Goal: Navigation & Orientation: Find specific page/section

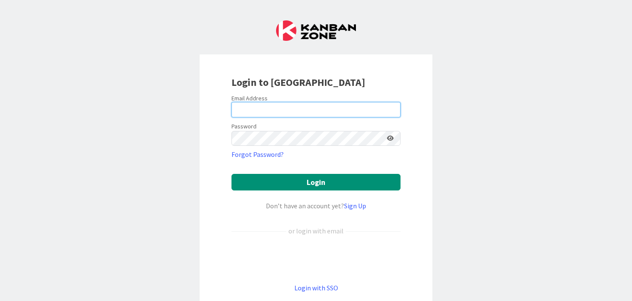
click at [234, 107] on input "email" at bounding box center [315, 109] width 169 height 15
type input "[PERSON_NAME][EMAIL_ADDRESS][DOMAIN_NAME]"
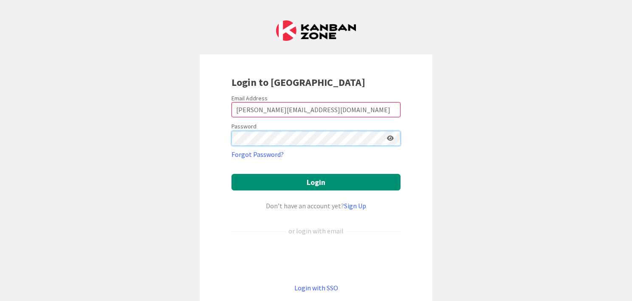
click at [231, 174] on button "Login" at bounding box center [315, 182] width 169 height 17
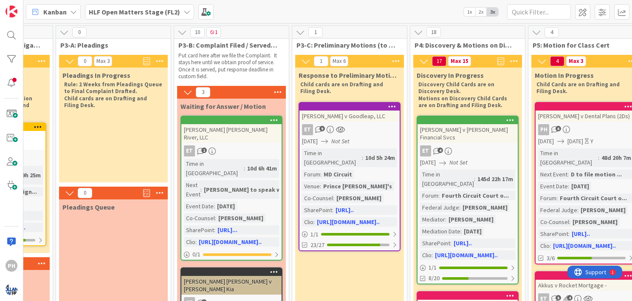
scroll to position [0, 231]
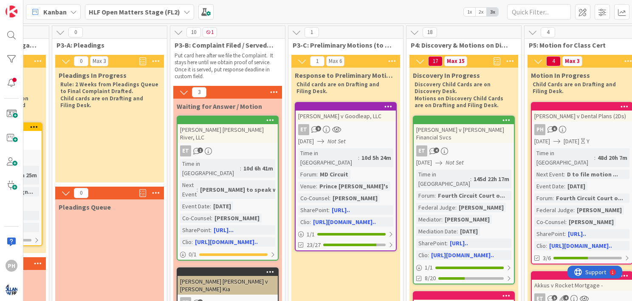
click at [183, 9] on icon at bounding box center [186, 11] width 7 height 7
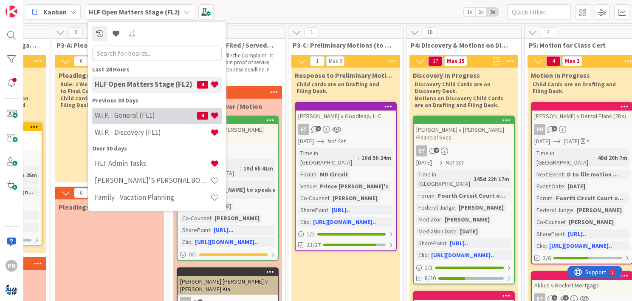
click at [127, 118] on h4 "W.I.P. - General (FL1)" at bounding box center [146, 115] width 102 height 8
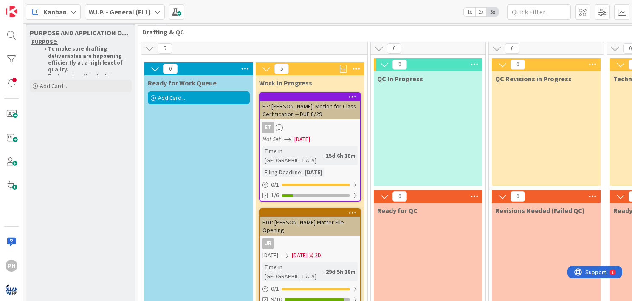
scroll to position [12, 0]
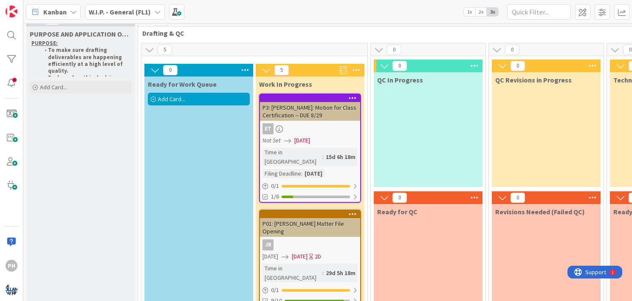
click at [156, 12] on icon at bounding box center [157, 11] width 7 height 7
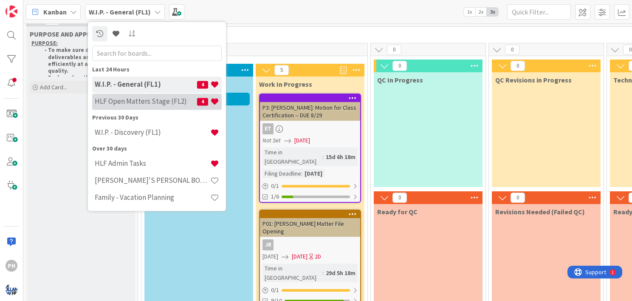
click at [136, 100] on h4 "HLF Open Matters Stage (FL2)" at bounding box center [146, 101] width 102 height 8
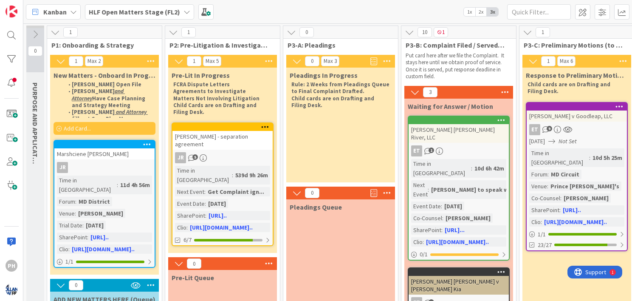
click at [183, 10] on icon at bounding box center [186, 11] width 7 height 7
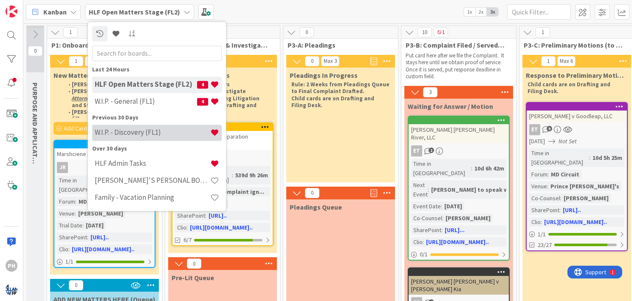
click at [121, 131] on h4 "W.I.P. - Discovery (FL1)" at bounding box center [153, 132] width 116 height 8
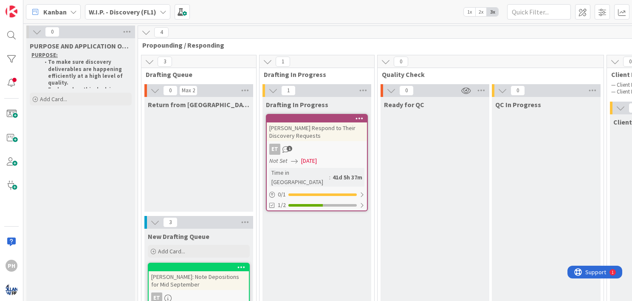
click at [161, 10] on icon at bounding box center [163, 11] width 7 height 7
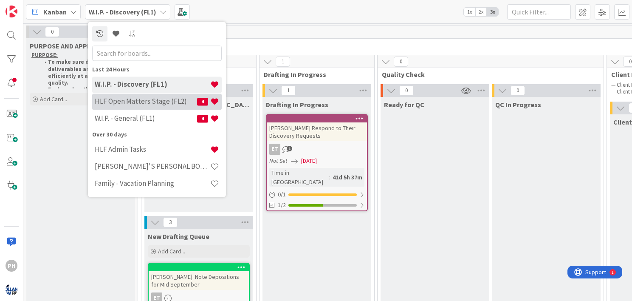
click at [132, 99] on h4 "HLF Open Matters Stage (FL2)" at bounding box center [146, 101] width 102 height 8
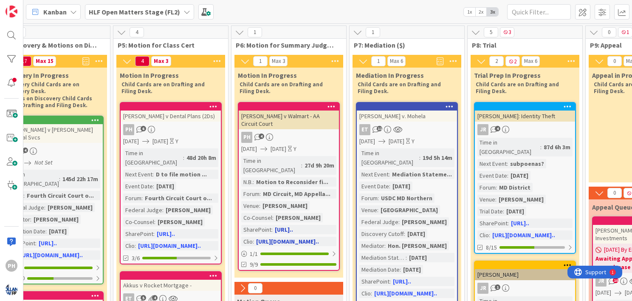
scroll to position [0, 641]
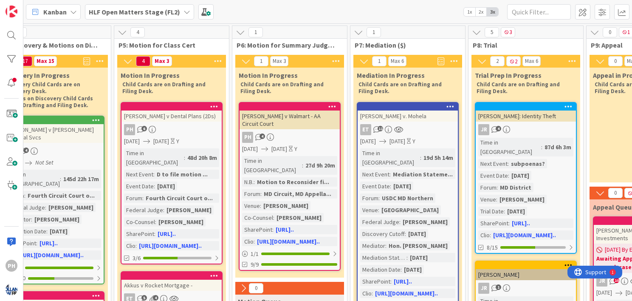
click at [185, 9] on icon at bounding box center [186, 11] width 7 height 7
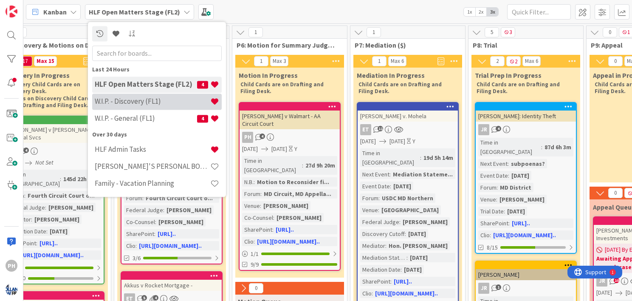
click at [127, 100] on h4 "W.I.P. - Discovery (FL1)" at bounding box center [153, 101] width 116 height 8
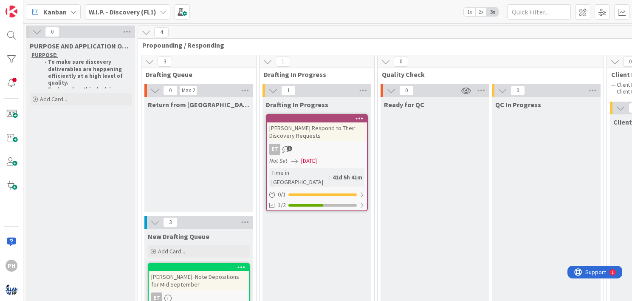
click at [160, 14] on icon at bounding box center [163, 11] width 7 height 7
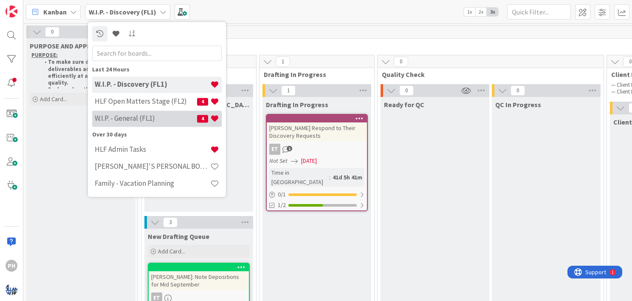
click at [126, 117] on h4 "W.I.P. - General (FL1)" at bounding box center [146, 118] width 102 height 8
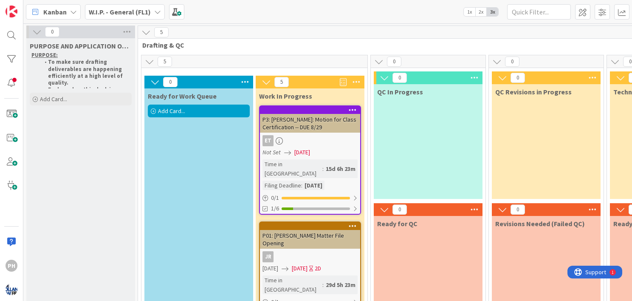
click at [158, 11] on icon at bounding box center [157, 11] width 7 height 7
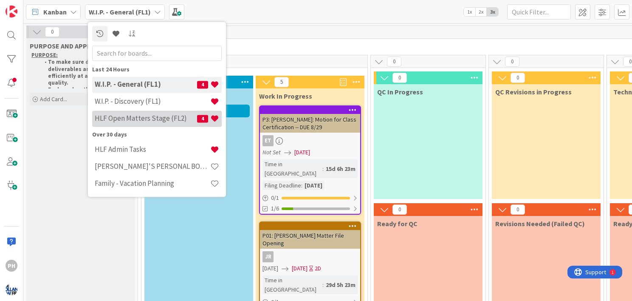
click at [112, 115] on h4 "HLF Open Matters Stage (FL2)" at bounding box center [146, 118] width 102 height 8
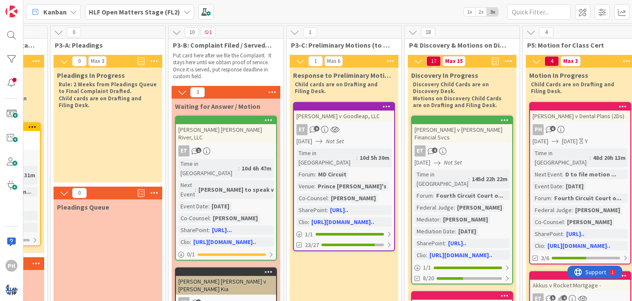
scroll to position [0, 234]
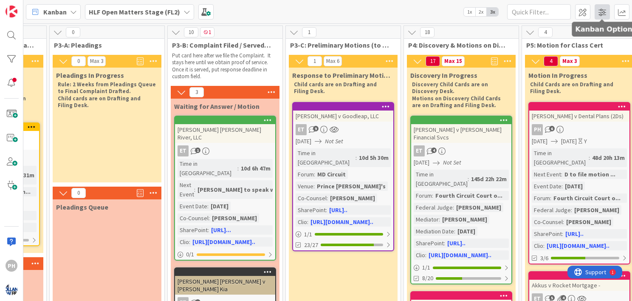
click at [605, 6] on span at bounding box center [602, 11] width 15 height 15
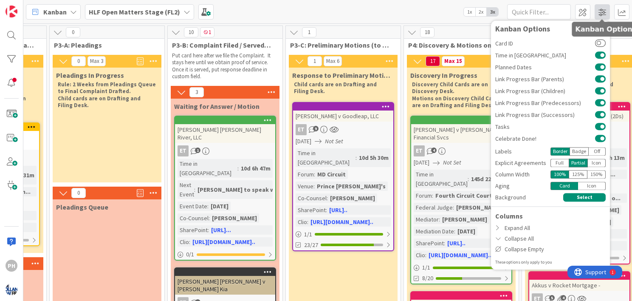
click at [605, 6] on span at bounding box center [602, 11] width 15 height 15
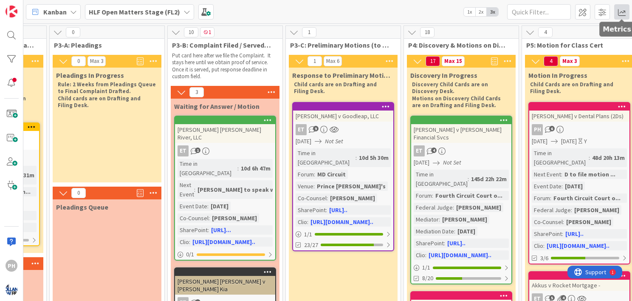
click at [617, 9] on span at bounding box center [621, 11] width 15 height 15
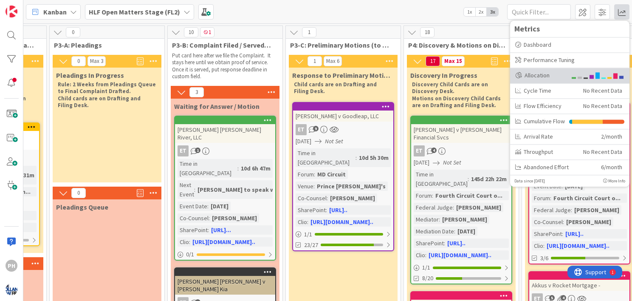
click at [533, 71] on div "Allocation" at bounding box center [540, 75] width 51 height 9
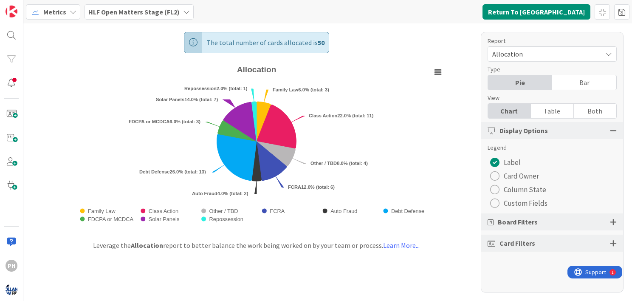
click at [498, 170] on button "Card Owner" at bounding box center [515, 176] width 54 height 14
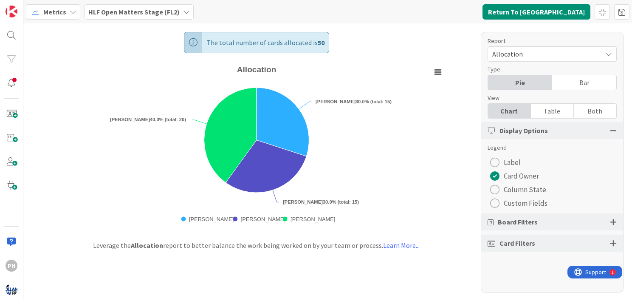
click at [493, 187] on div "radio" at bounding box center [494, 189] width 9 height 9
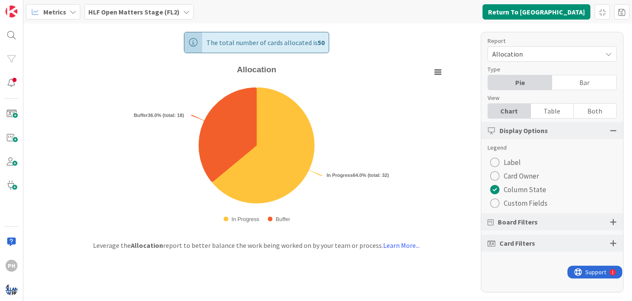
click at [491, 199] on div "radio" at bounding box center [494, 202] width 9 height 9
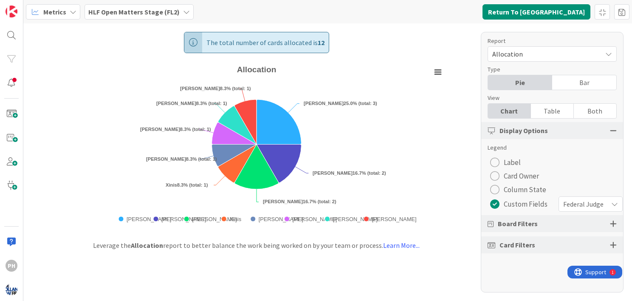
click at [496, 158] on div "radio" at bounding box center [494, 162] width 9 height 9
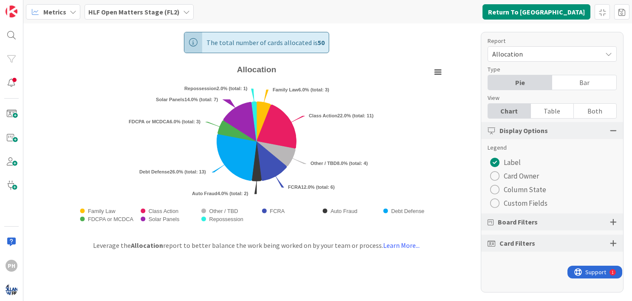
click at [493, 175] on div "radio" at bounding box center [494, 175] width 9 height 9
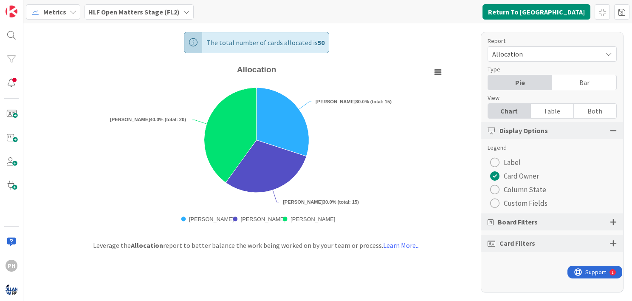
click at [491, 161] on div "radio" at bounding box center [494, 162] width 9 height 9
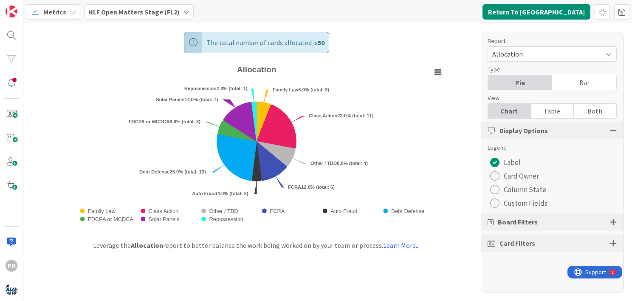
click at [569, 54] on span "Allocation" at bounding box center [544, 54] width 105 height 12
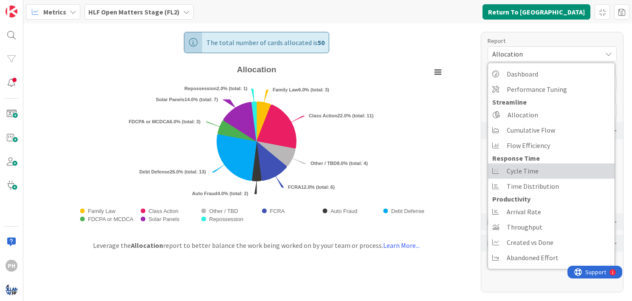
click at [521, 169] on span "Cycle Time" at bounding box center [523, 170] width 32 height 13
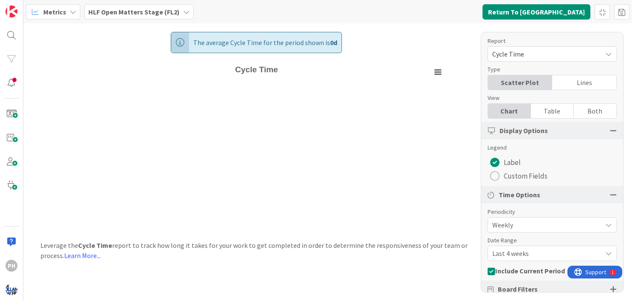
click at [571, 57] on span "Cycle Time" at bounding box center [544, 54] width 105 height 12
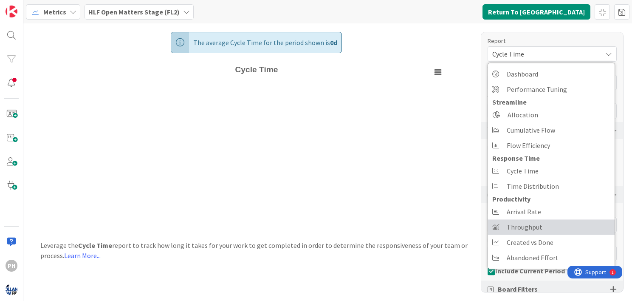
click at [536, 225] on span "Throughput" at bounding box center [525, 226] width 36 height 13
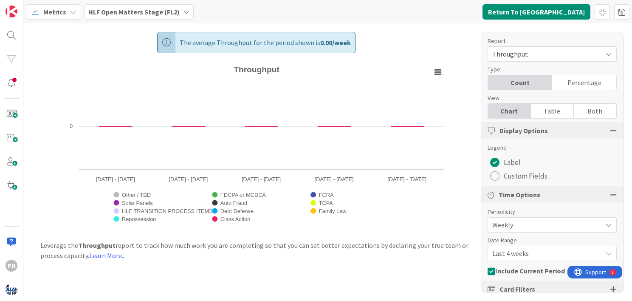
click at [565, 51] on span "Throughput" at bounding box center [544, 54] width 105 height 12
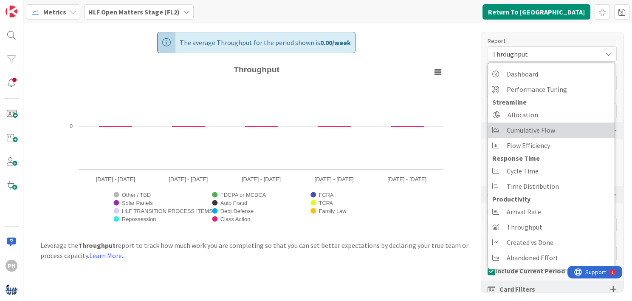
click at [524, 132] on span "Cumulative Flow" at bounding box center [531, 130] width 48 height 13
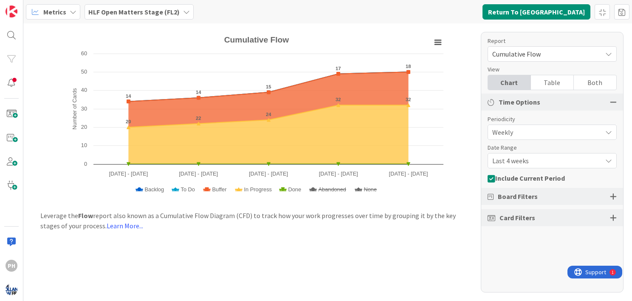
click at [553, 53] on span "Cumulative Flow" at bounding box center [544, 54] width 105 height 12
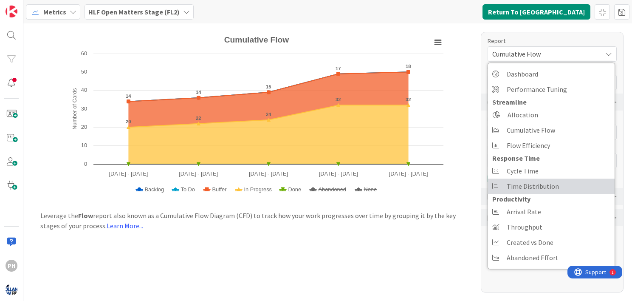
click at [525, 186] on span "Time Distribution" at bounding box center [533, 186] width 52 height 13
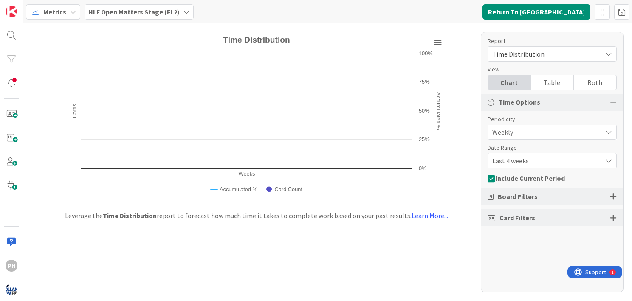
click at [544, 54] on span "Time Distribution" at bounding box center [544, 54] width 105 height 12
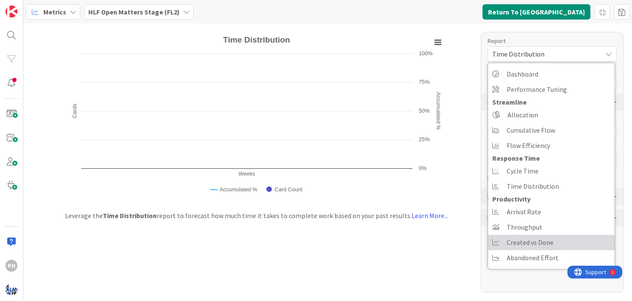
click at [524, 236] on span "Created vs Done" at bounding box center [530, 242] width 47 height 13
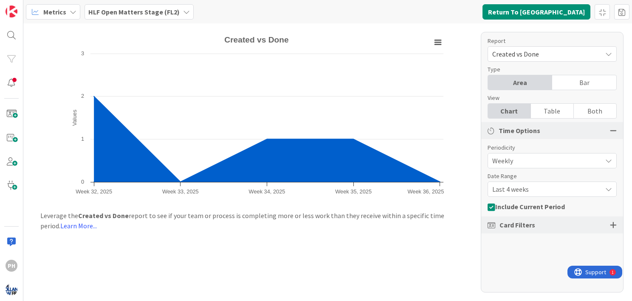
click at [549, 51] on span "Created vs Done" at bounding box center [544, 54] width 105 height 12
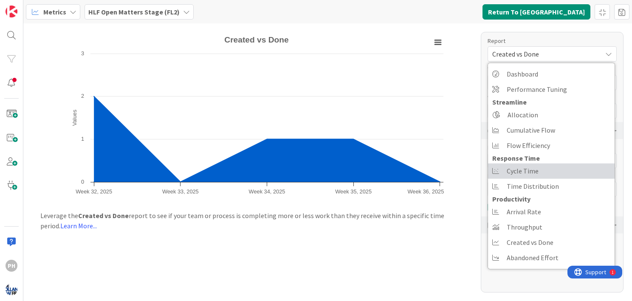
click at [520, 171] on span "Cycle Time" at bounding box center [523, 170] width 32 height 13
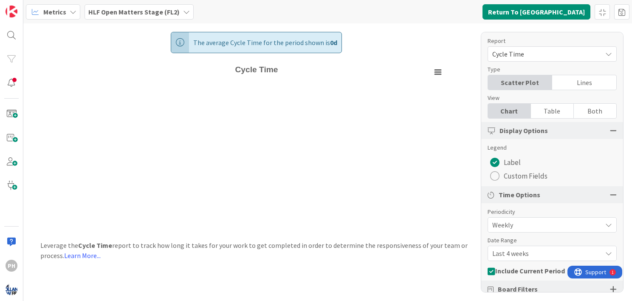
click at [544, 112] on div "Table" at bounding box center [552, 111] width 43 height 14
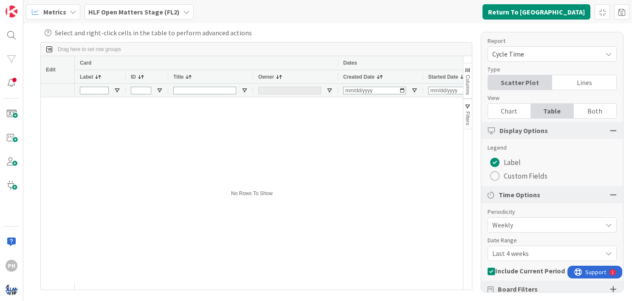
click at [72, 10] on icon at bounding box center [73, 11] width 7 height 7
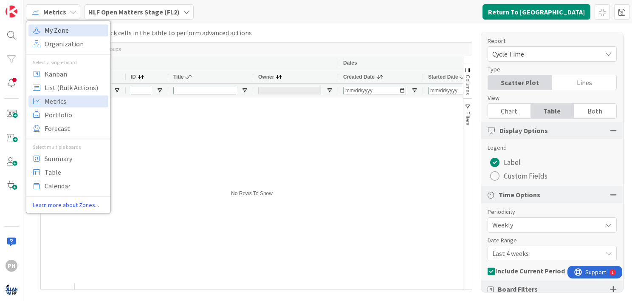
click at [54, 30] on span "My Zone" at bounding box center [75, 30] width 61 height 13
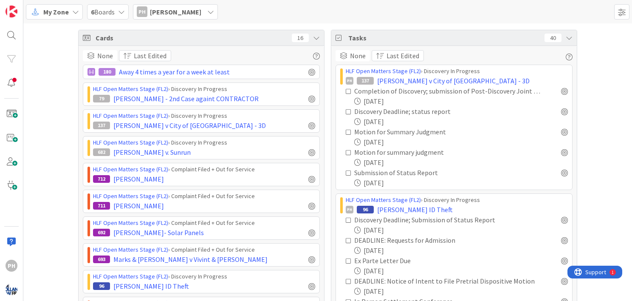
click at [207, 11] on icon at bounding box center [210, 11] width 7 height 7
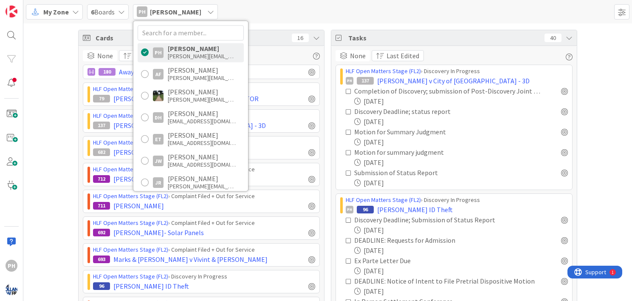
click at [207, 11] on icon at bounding box center [210, 11] width 7 height 7
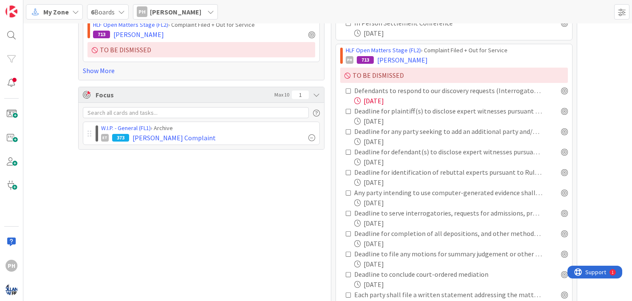
scroll to position [284, 0]
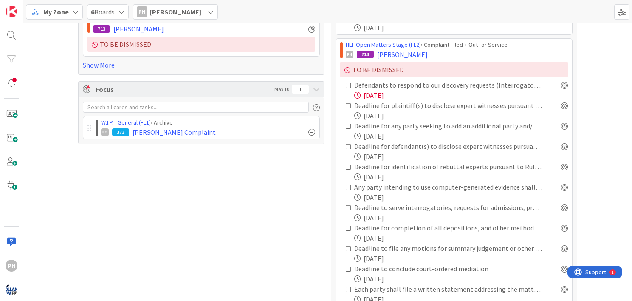
click at [347, 85] on icon at bounding box center [349, 85] width 6 height 6
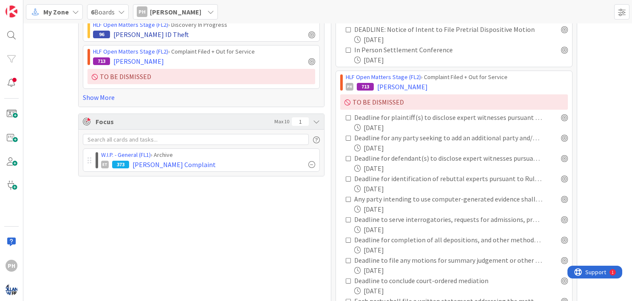
scroll to position [248, 0]
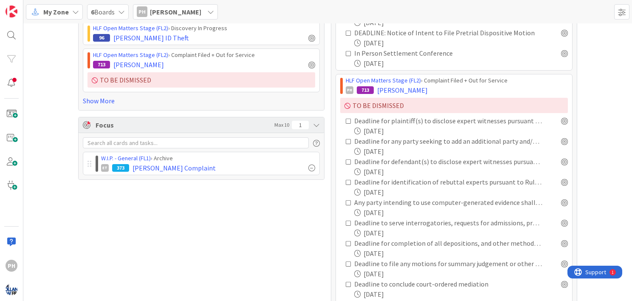
click at [207, 10] on icon at bounding box center [210, 11] width 7 height 7
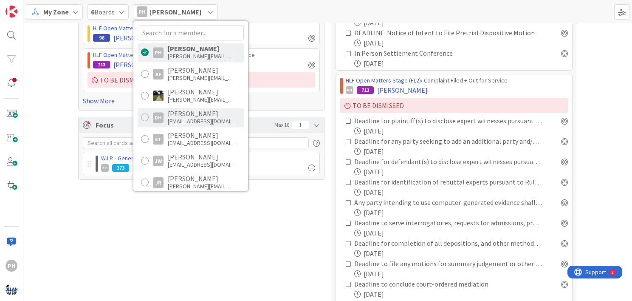
click at [180, 124] on div "[EMAIL_ADDRESS][DOMAIN_NAME]" at bounding box center [202, 121] width 68 height 8
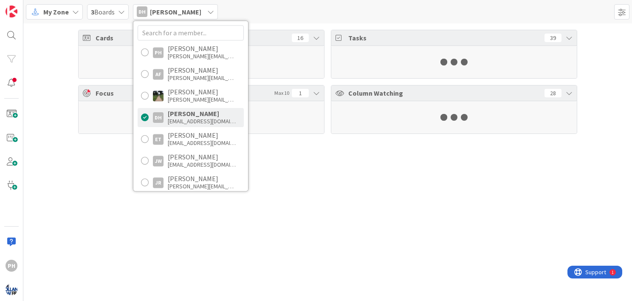
scroll to position [0, 0]
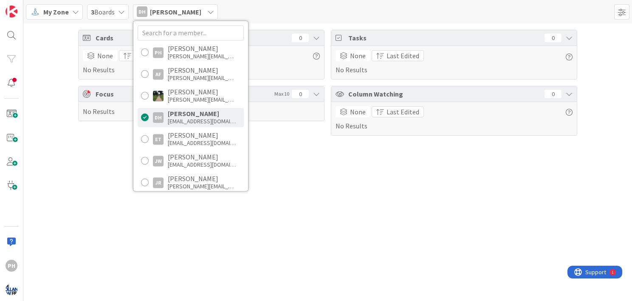
click at [207, 10] on icon at bounding box center [210, 11] width 7 height 7
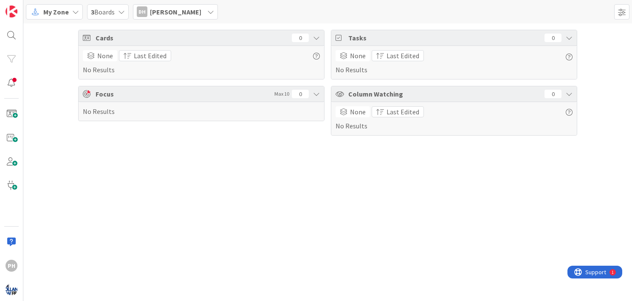
click at [207, 8] on icon at bounding box center [210, 11] width 7 height 7
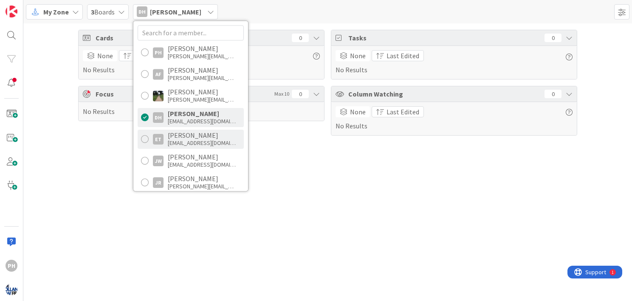
click at [165, 134] on div "ET [PERSON_NAME] [EMAIL_ADDRESS][DOMAIN_NAME]" at bounding box center [191, 139] width 106 height 19
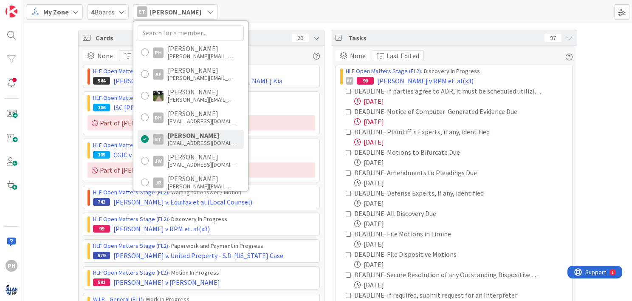
click at [296, 10] on div "My Zone 4 Boards ET [PERSON_NAME] PH [PERSON_NAME] [PERSON_NAME][EMAIL_ADDRESS]…" at bounding box center [327, 11] width 609 height 23
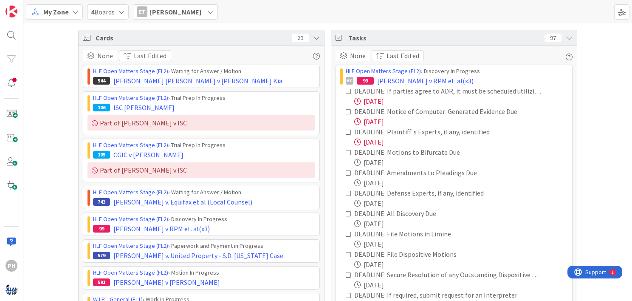
click at [73, 14] on icon at bounding box center [75, 11] width 7 height 7
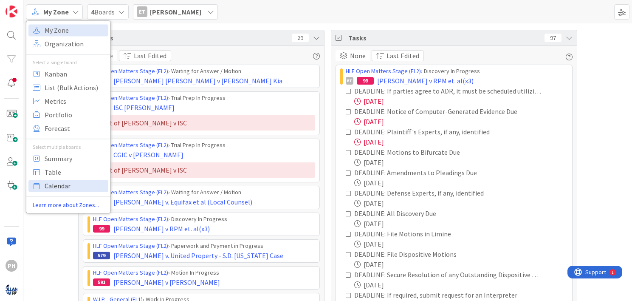
click at [44, 183] on link "Calendar" at bounding box center [68, 186] width 80 height 12
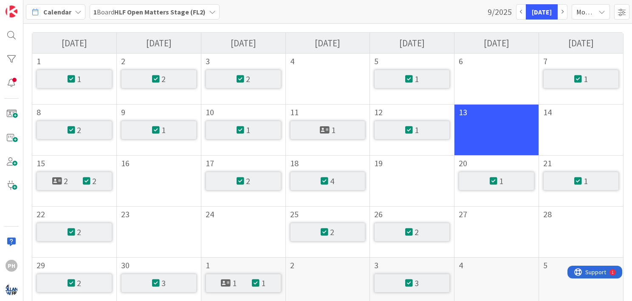
click at [76, 9] on icon at bounding box center [78, 11] width 7 height 7
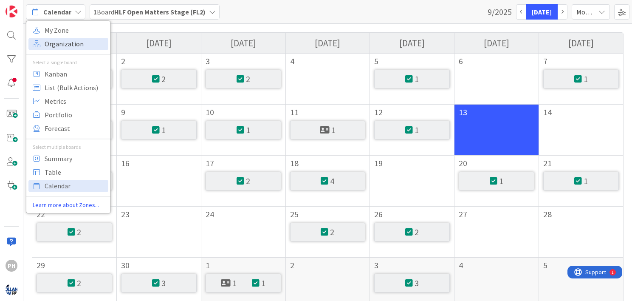
click at [54, 42] on span "Organization" at bounding box center [75, 43] width 61 height 13
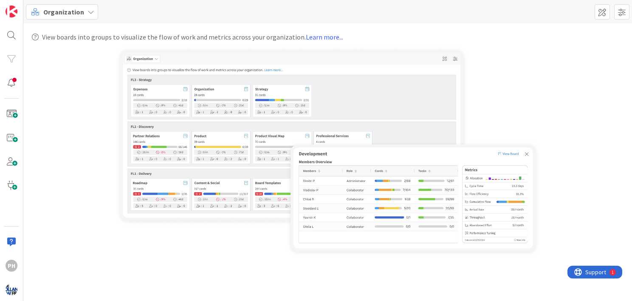
click at [61, 12] on span "Organization" at bounding box center [63, 12] width 41 height 10
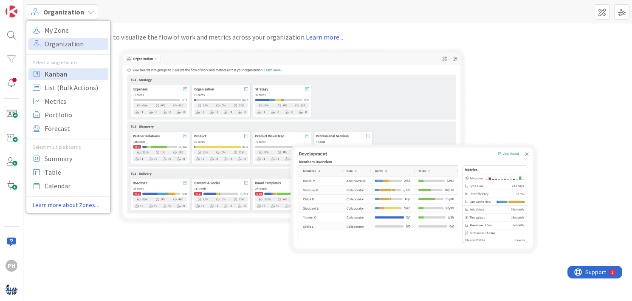
click at [40, 73] on icon at bounding box center [36, 73] width 11 height 11
